Goal: Transaction & Acquisition: Purchase product/service

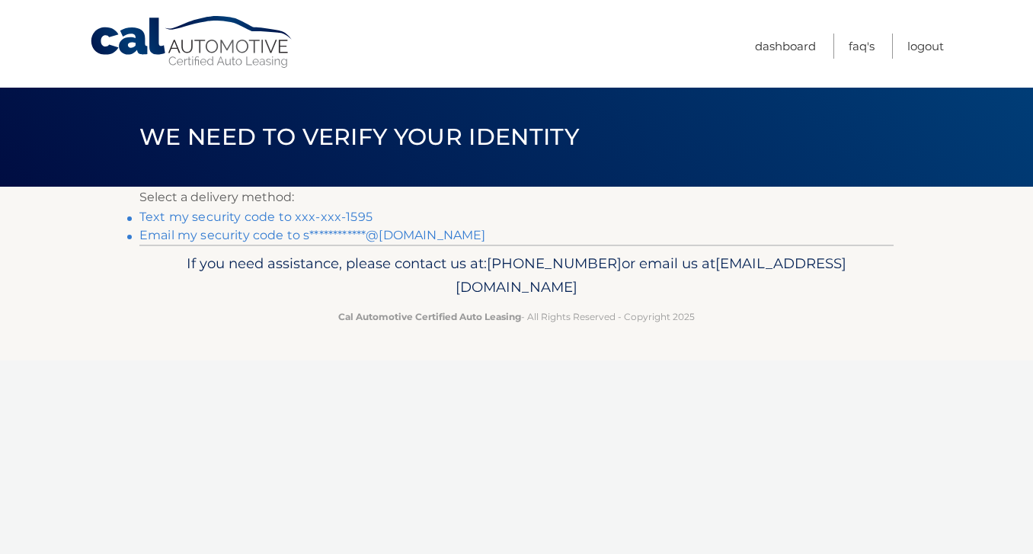
click at [303, 215] on link "Text my security code to xxx-xxx-1595" at bounding box center [255, 216] width 233 height 14
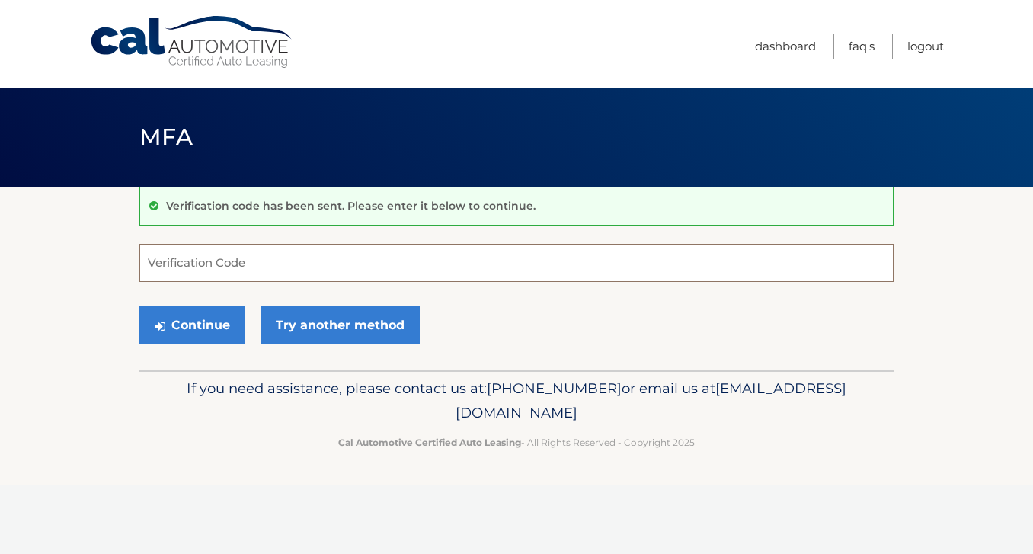
click at [280, 259] on input "Verification Code" at bounding box center [516, 263] width 754 height 38
type input "603056"
click at [218, 335] on button "Continue" at bounding box center [192, 325] width 106 height 38
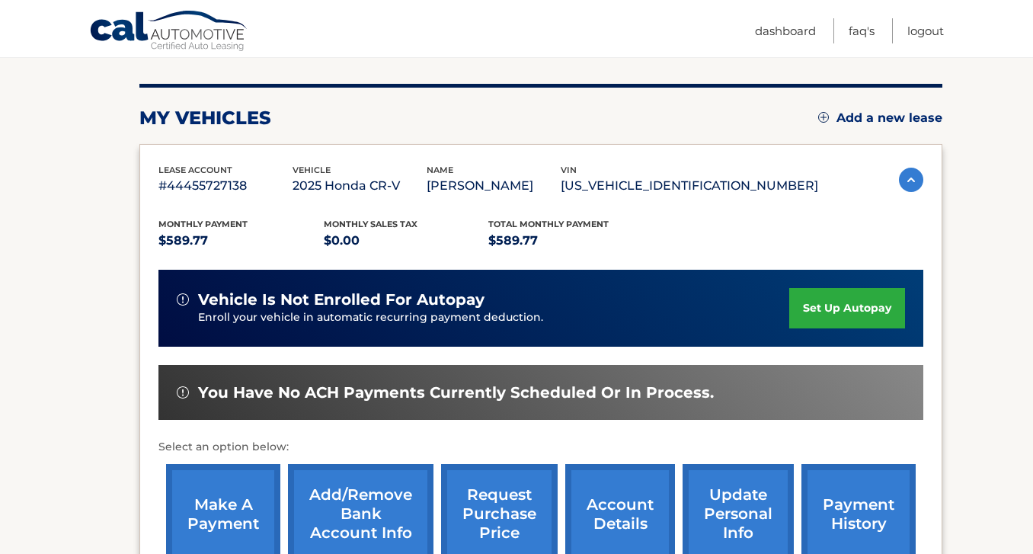
scroll to position [223, 0]
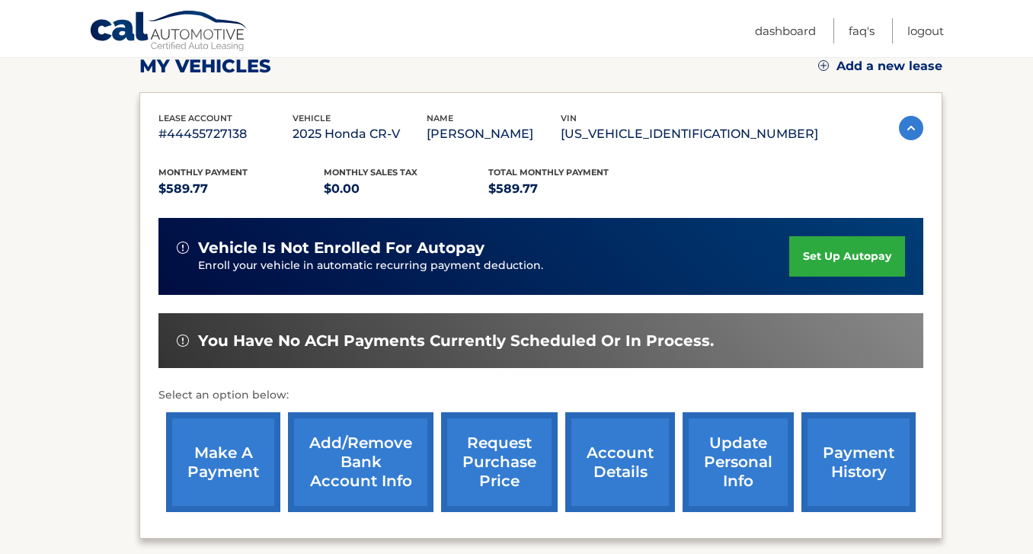
click at [217, 473] on link "make a payment" at bounding box center [223, 462] width 114 height 100
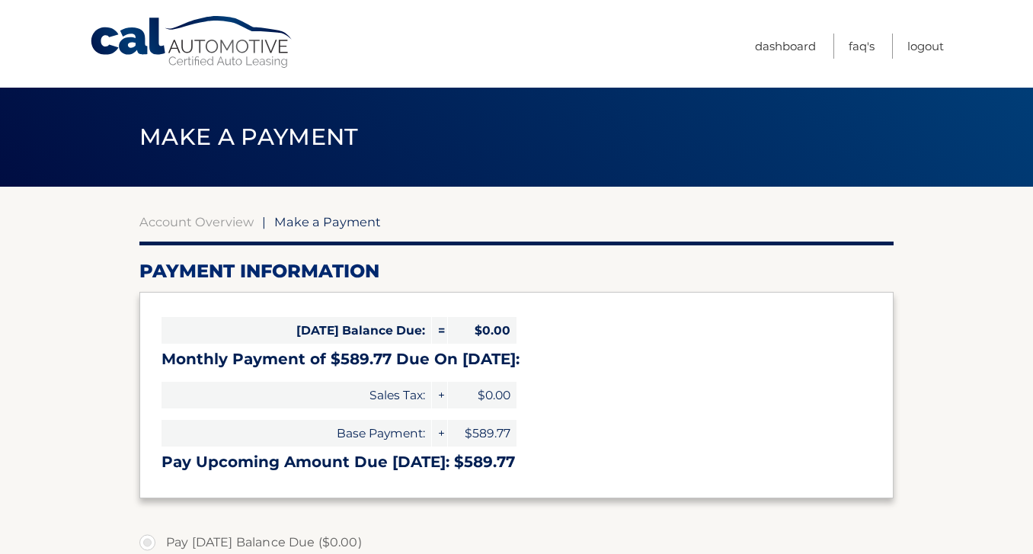
select select "ZTdhZTBkMDQtOGFkZC00NjEwLTk2NzQtY2IzODM1NjZiM2I5"
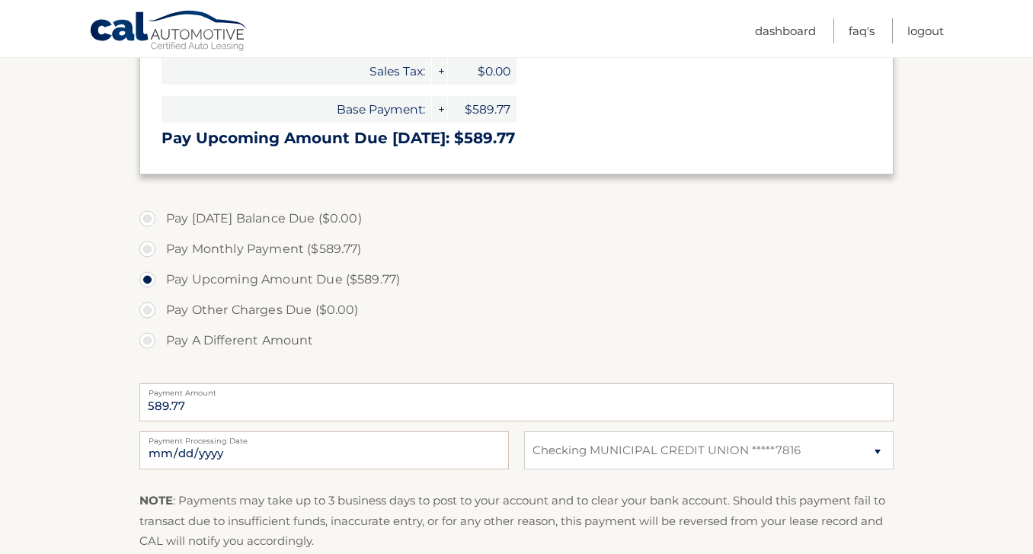
scroll to position [336, 0]
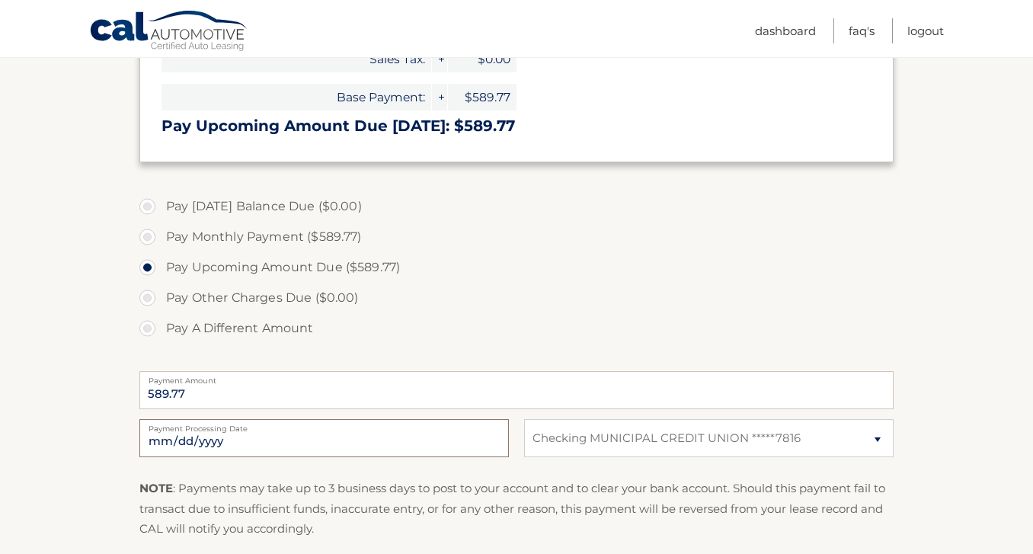
click at [206, 444] on input "2025-10-07" at bounding box center [323, 438] width 369 height 38
type input "2025-10-12"
click at [471, 341] on label "Pay A Different Amount" at bounding box center [516, 328] width 754 height 30
click at [161, 337] on input "Pay A Different Amount" at bounding box center [152, 325] width 15 height 24
radio input "true"
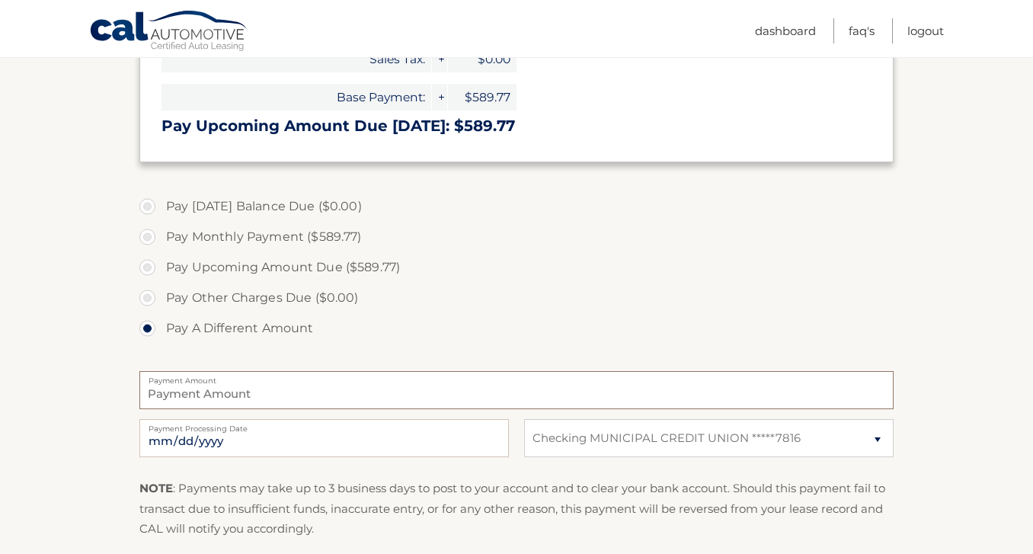
click at [359, 391] on input "Payment Amount" at bounding box center [516, 390] width 754 height 38
click at [147, 236] on label "Pay Monthly Payment ($589.77)" at bounding box center [516, 237] width 754 height 30
click at [147, 236] on input "Pay Monthly Payment ($589.77)" at bounding box center [152, 234] width 15 height 24
radio input "true"
type input "589.77"
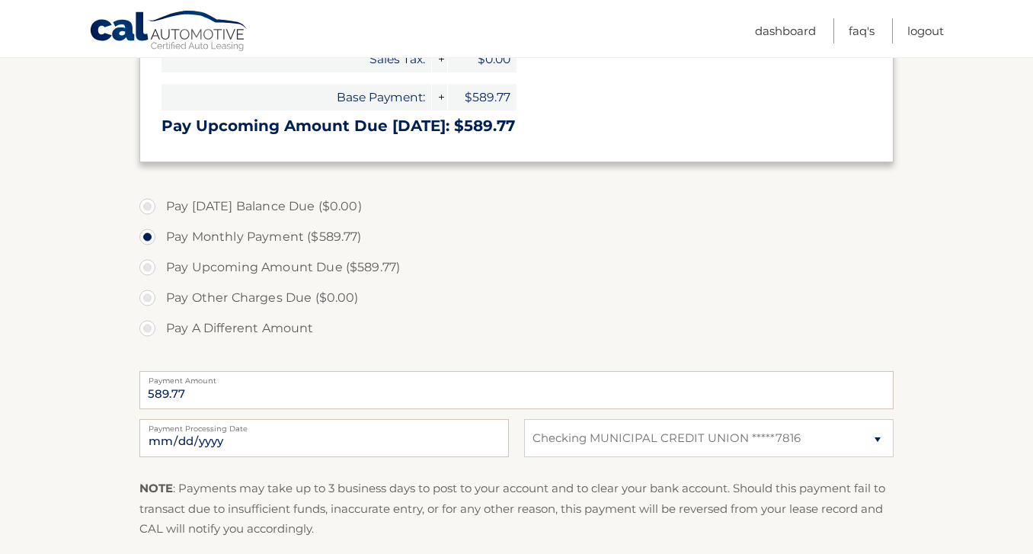
click at [153, 262] on input "Pay Upcoming Amount Due ($589.77)" at bounding box center [152, 264] width 15 height 24
radio input "true"
click at [991, 407] on section "Account Overview | Make a Payment Payment Information Today's Balance Due: = $0…" at bounding box center [516, 244] width 1033 height 786
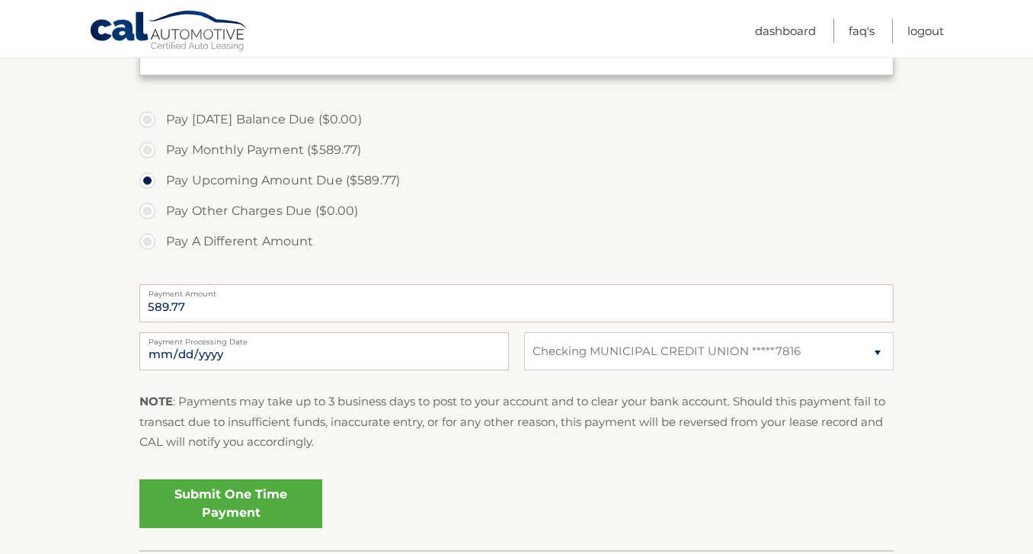
scroll to position [456, 0]
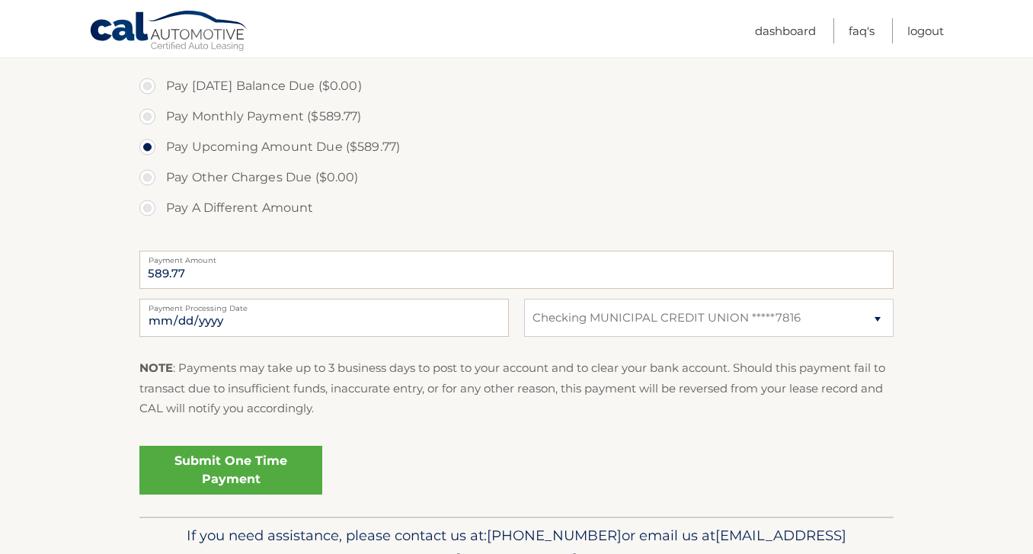
click at [220, 465] on link "Submit One Time Payment" at bounding box center [230, 469] width 183 height 49
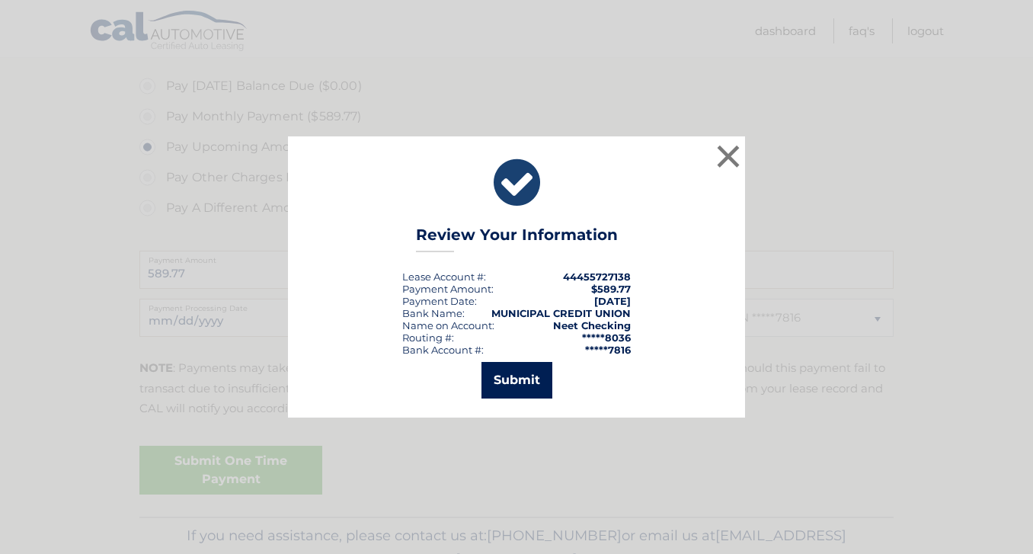
click at [513, 378] on button "Submit" at bounding box center [516, 380] width 71 height 37
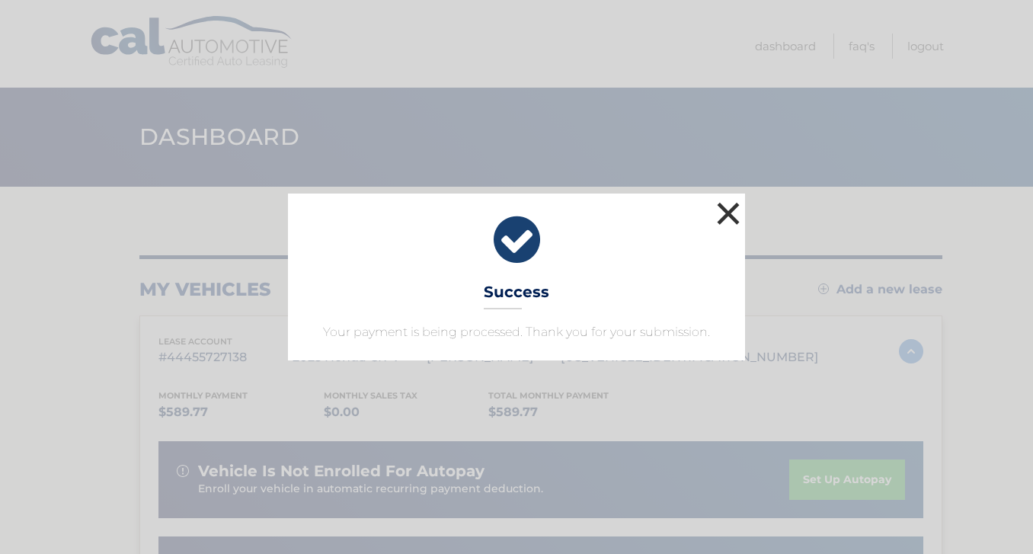
click at [725, 216] on button "×" at bounding box center [728, 213] width 30 height 30
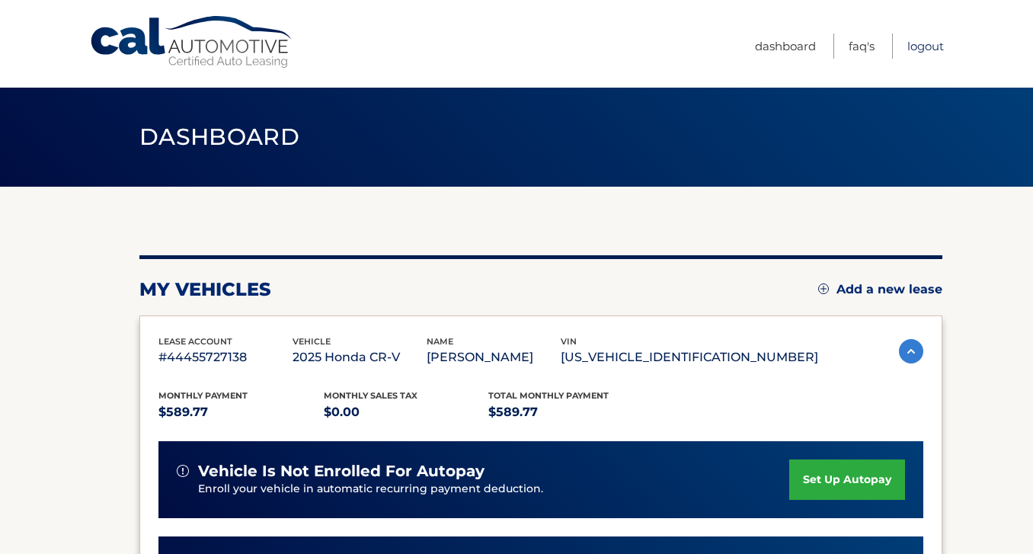
click at [920, 52] on link "Logout" at bounding box center [925, 46] width 37 height 25
